Goal: Task Accomplishment & Management: Complete application form

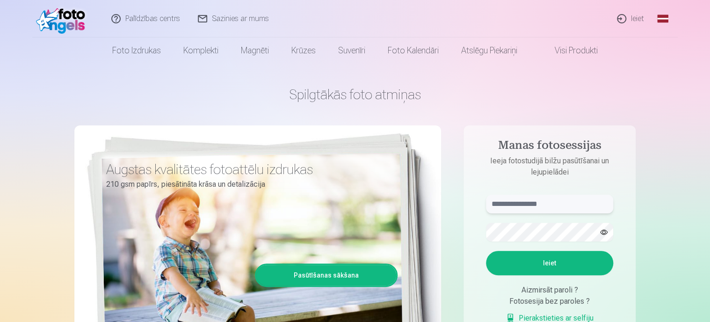
click at [522, 198] on input "text" at bounding box center [549, 204] width 127 height 19
type input "**********"
drag, startPoint x: 649, startPoint y: 118, endPoint x: 652, endPoint y: 176, distance: 58.1
click at [584, 264] on button "Ieiet" at bounding box center [549, 263] width 127 height 24
